Goal: Task Accomplishment & Management: Complete application form

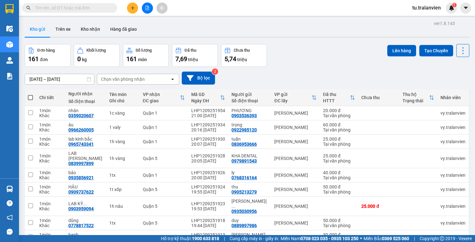
click at [131, 6] on icon "plus" at bounding box center [132, 8] width 4 height 4
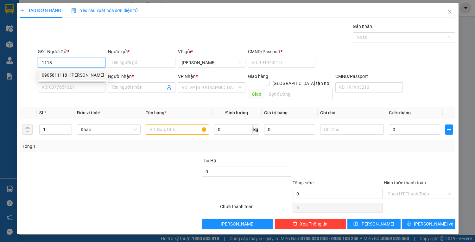
click at [79, 76] on div "0905811118 - [PERSON_NAME]" at bounding box center [73, 75] width 62 height 7
type input "0905811118"
type input "[PERSON_NAME]"
type input "056071001124"
type input "0967410485"
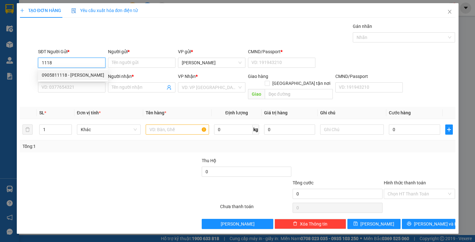
type input "BÌNH"
type input "0123456789"
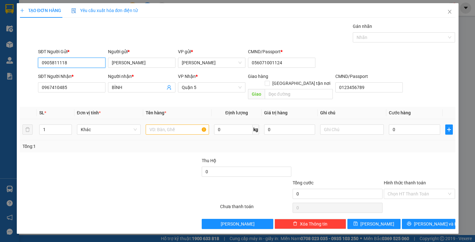
type input "0905811118"
click at [148, 124] on input "text" at bounding box center [178, 129] width 64 height 10
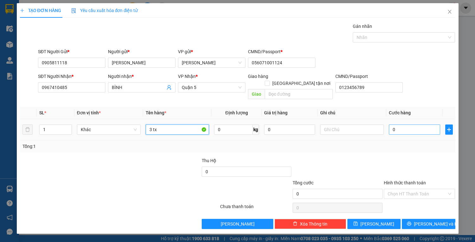
type input "3 tx"
click at [397, 124] on input "0" at bounding box center [414, 129] width 51 height 10
type input "2"
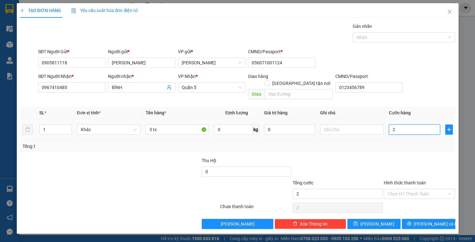
type input "24"
type input "240"
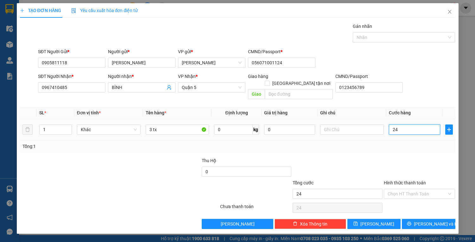
type input "240"
type input "240.000"
click at [425, 189] on input "Hình thức thanh toán" at bounding box center [416, 193] width 59 height 9
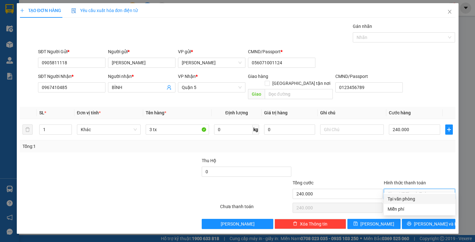
click at [414, 199] on div "Tại văn phòng" at bounding box center [419, 198] width 64 height 7
type input "0"
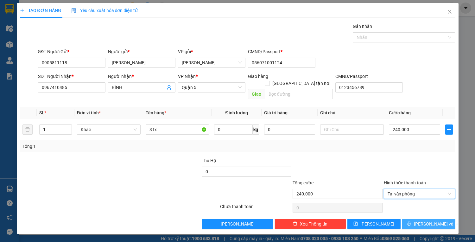
click at [411, 221] on icon "printer" at bounding box center [409, 223] width 4 height 4
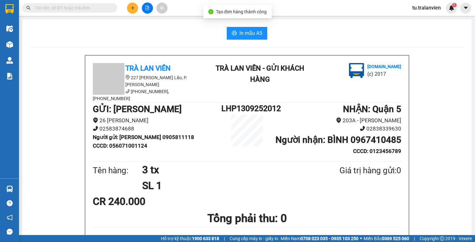
drag, startPoint x: 233, startPoint y: 39, endPoint x: 228, endPoint y: 28, distance: 12.0
click at [228, 28] on button "In mẫu A5" at bounding box center [247, 33] width 40 height 13
click at [233, 30] on button "In mẫu A5" at bounding box center [247, 33] width 40 height 13
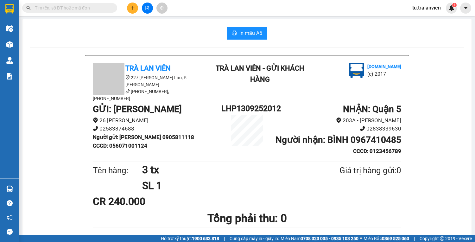
click at [131, 3] on button at bounding box center [132, 8] width 11 height 11
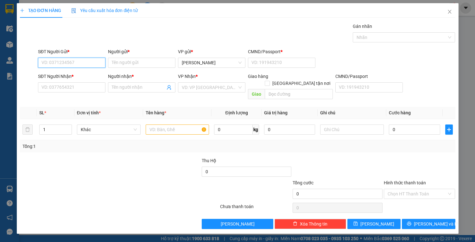
click at [91, 59] on input "SĐT Người Gửi *" at bounding box center [71, 63] width 67 height 10
type input "0983051094"
click at [133, 65] on input "Người gửi *" at bounding box center [141, 63] width 67 height 10
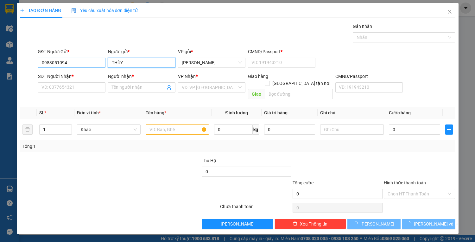
type input "THÙY"
click at [56, 63] on input "0983051094" at bounding box center [71, 63] width 67 height 10
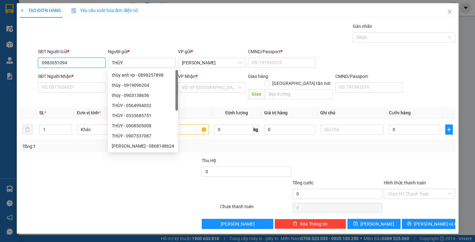
click at [56, 63] on input "0983051094" at bounding box center [71, 63] width 67 height 10
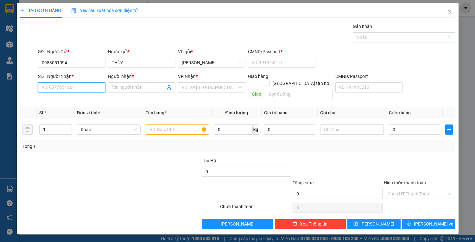
click at [71, 83] on input "SĐT Người Nhận *" at bounding box center [71, 87] width 67 height 10
paste input "0983051094"
type input "0983051094"
click at [130, 61] on input "THÙY" at bounding box center [141, 63] width 67 height 10
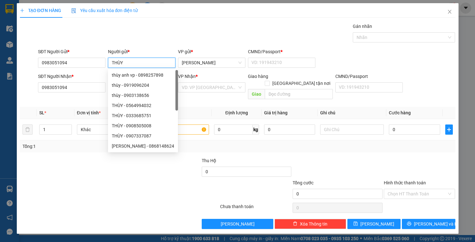
click at [138, 87] on div "thùy - 0919096204" at bounding box center [143, 85] width 62 height 7
type input "0919096204"
type input "thùy"
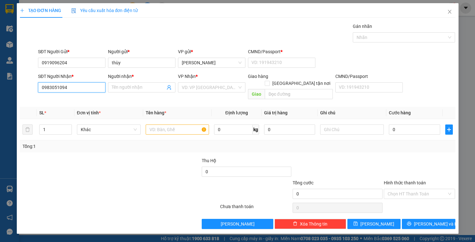
click at [90, 85] on input "0983051094" at bounding box center [71, 87] width 67 height 10
click at [88, 63] on input "0919096204" at bounding box center [71, 63] width 67 height 10
paste input "8305109"
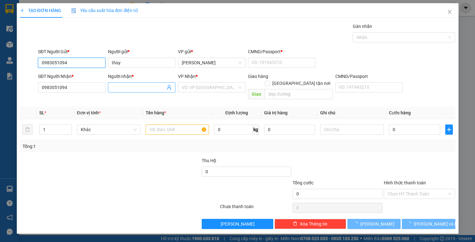
type input "0983051094"
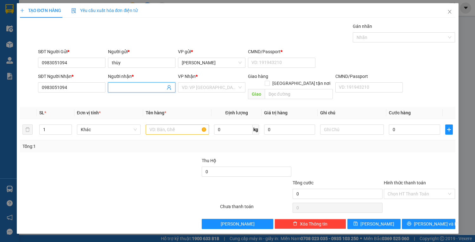
click at [138, 85] on input "Người nhận *" at bounding box center [138, 87] width 53 height 7
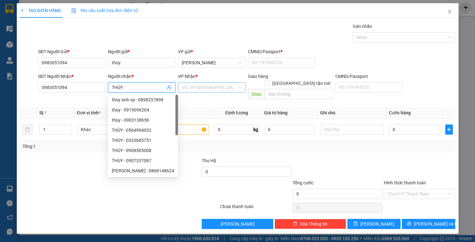
type input "THÙY"
click at [200, 89] on input "search" at bounding box center [209, 87] width 55 height 9
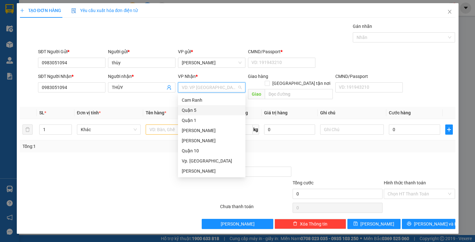
click at [193, 109] on div "Quận 5" at bounding box center [212, 110] width 60 height 7
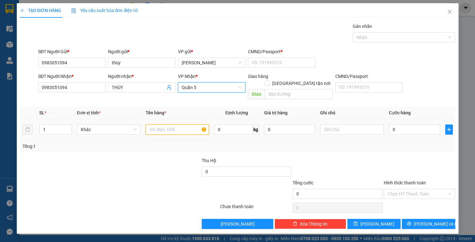
click at [183, 127] on input "text" at bounding box center [178, 129] width 64 height 10
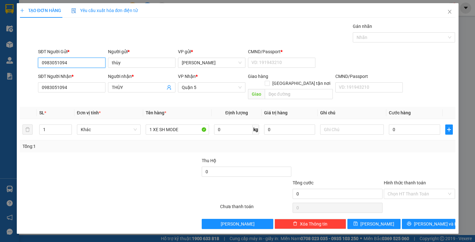
click at [81, 61] on input "0983051094" at bounding box center [71, 63] width 67 height 10
click at [184, 126] on input "1 XE SH MODE" at bounding box center [178, 129] width 64 height 10
type input "1 XE SH MODE 79NA-31242"
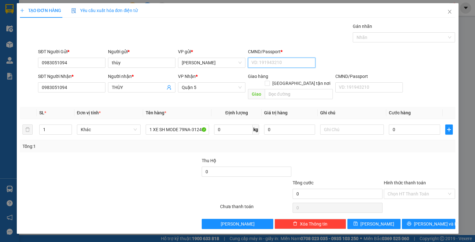
click at [290, 59] on input "CMND/Passport *" at bounding box center [281, 63] width 67 height 10
type input "1"
click at [372, 124] on input "text" at bounding box center [352, 129] width 64 height 10
type input "X"
type input "1"
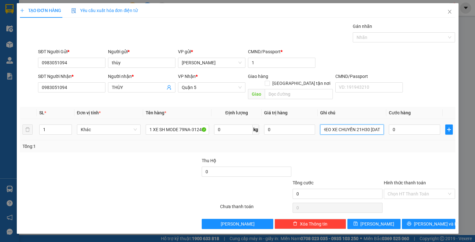
scroll to position [0, 19]
type input "KHÁCH THEO XE CHUYẾN 21H30 [DATE]"
click at [390, 124] on input "0" at bounding box center [414, 129] width 51 height 10
type input "6"
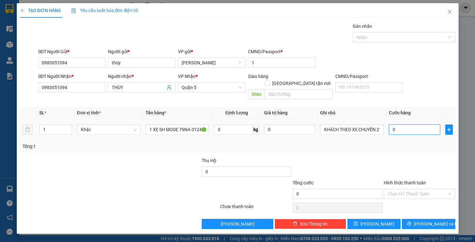
type input "6"
type input "60"
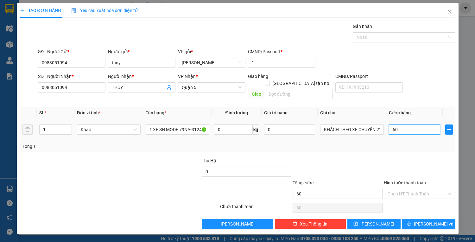
type input "600"
type input "600.000"
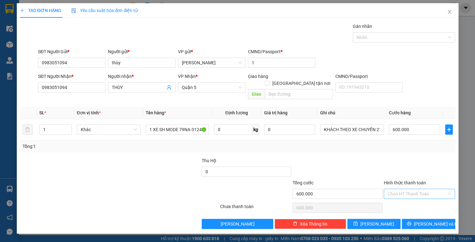
click at [405, 189] on input "Hình thức thanh toán" at bounding box center [416, 193] width 59 height 9
click at [408, 195] on div "Tại văn phòng" at bounding box center [419, 199] width 72 height 10
type input "0"
click at [421, 219] on button "[PERSON_NAME] và In" at bounding box center [427, 224] width 53 height 10
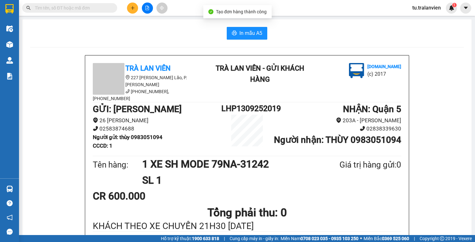
click at [243, 34] on span "In mẫu A5" at bounding box center [250, 33] width 23 height 8
click at [135, 9] on button at bounding box center [132, 8] width 11 height 11
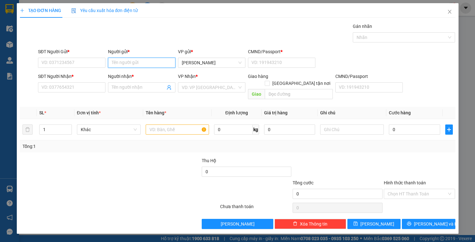
click at [114, 62] on input "Người gửi *" at bounding box center [141, 63] width 67 height 10
type input "D"
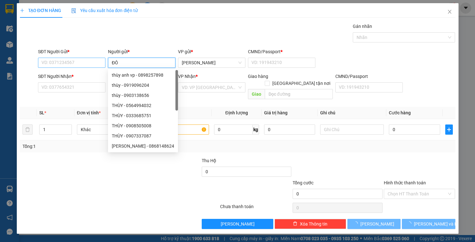
type input "ĐÔ"
click at [50, 64] on input "SĐT Người Gửi *" at bounding box center [71, 63] width 67 height 10
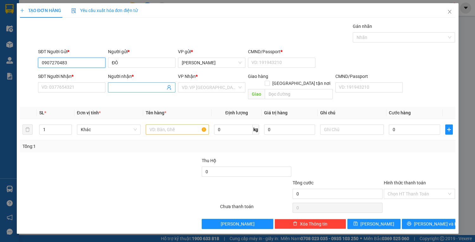
type input "0907270483"
click at [118, 89] on input "Người nhận *" at bounding box center [138, 87] width 53 height 7
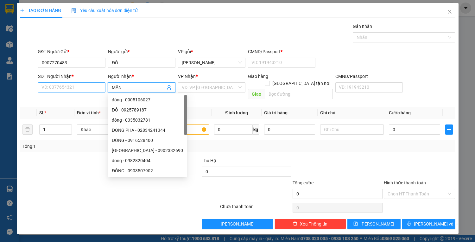
type input "MẪN"
click at [94, 86] on input "SĐT Người Nhận *" at bounding box center [71, 87] width 67 height 10
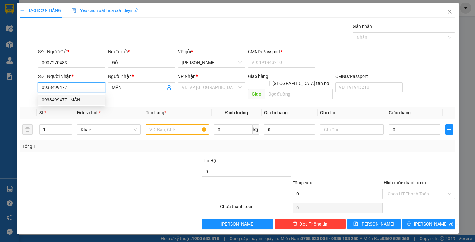
click at [83, 96] on div "0938499477 - MẪN" at bounding box center [72, 99] width 60 height 7
type input "0938499477"
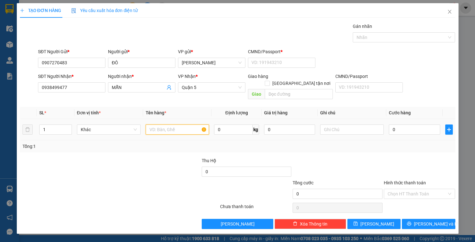
click at [183, 124] on input "text" at bounding box center [178, 129] width 64 height 10
type input "1 HỘP TRẮNG"
click at [279, 67] on input "CMND/Passport *" at bounding box center [281, 63] width 67 height 10
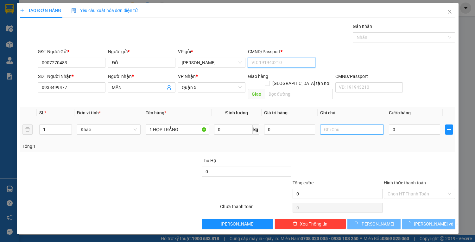
type input "1"
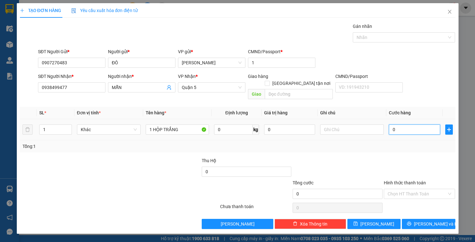
click at [398, 124] on input "0" at bounding box center [414, 129] width 51 height 10
click at [415, 189] on input "Hình thức thanh toán" at bounding box center [416, 193] width 59 height 9
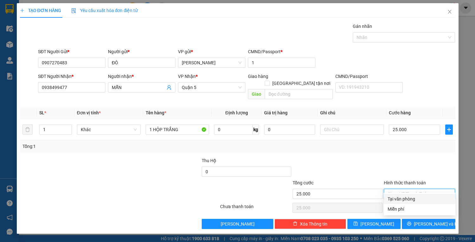
click at [417, 196] on div "Tại văn phòng" at bounding box center [419, 198] width 64 height 7
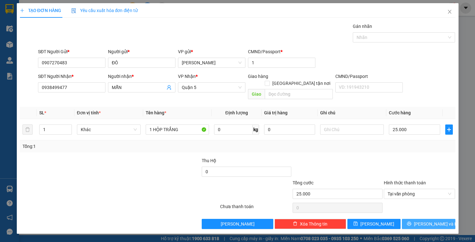
click at [431, 220] on span "[PERSON_NAME] và In" at bounding box center [436, 223] width 44 height 7
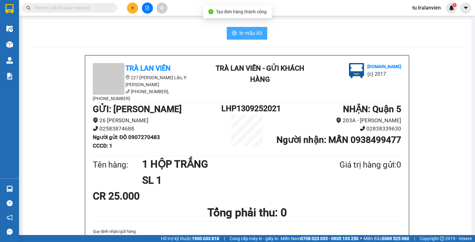
click at [239, 31] on span "In mẫu A5" at bounding box center [250, 33] width 23 height 8
